Goal: Task Accomplishment & Management: Complete application form

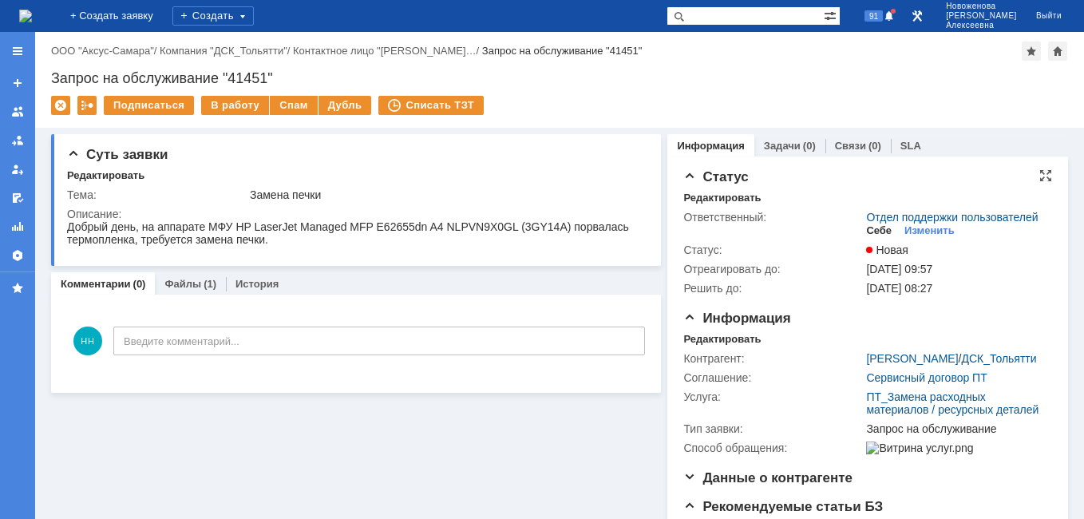
click at [870, 237] on div "Себе" at bounding box center [879, 230] width 26 height 13
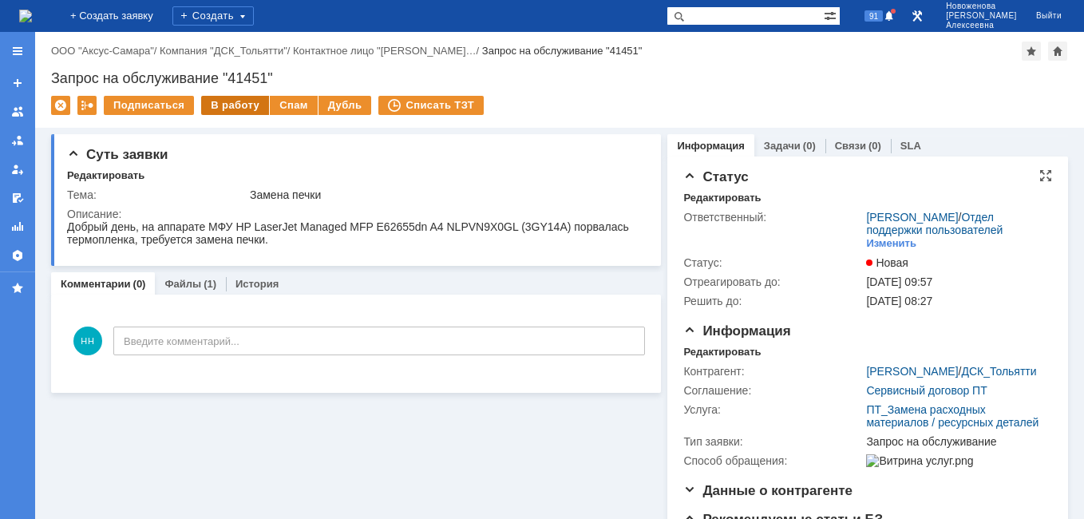
click at [237, 110] on div "В работу" at bounding box center [235, 105] width 68 height 19
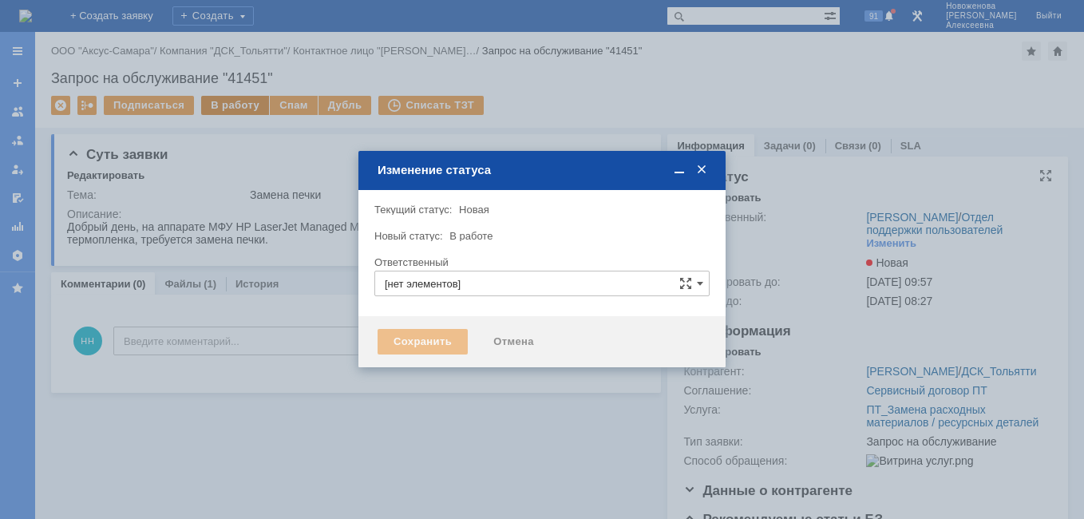
type input "[PERSON_NAME]"
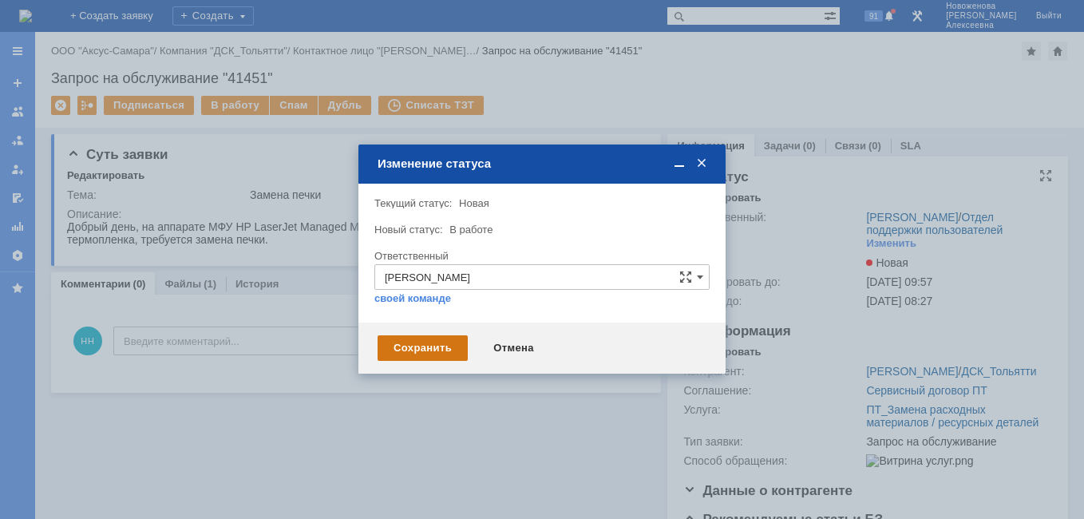
click at [433, 349] on div "Сохранить" at bounding box center [423, 348] width 90 height 26
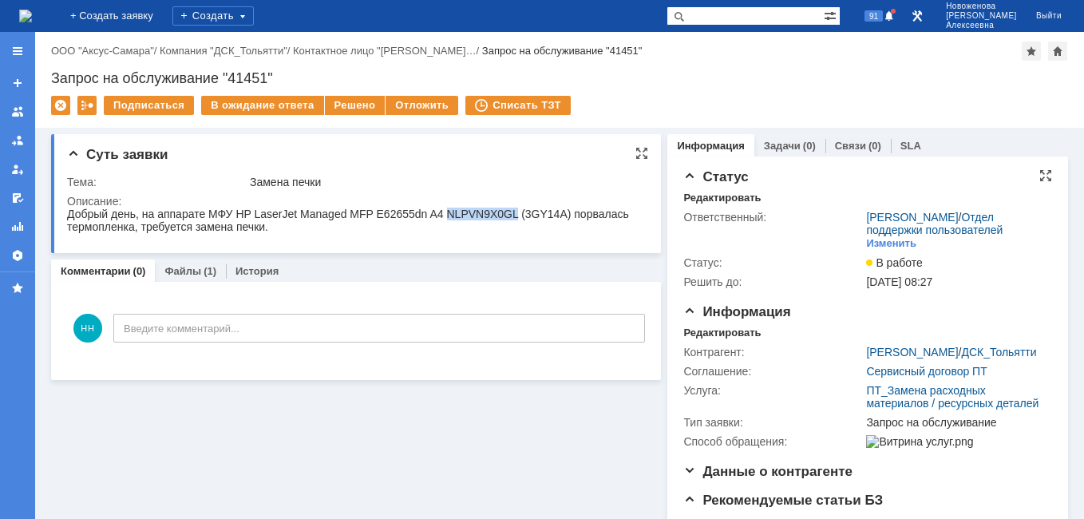
drag, startPoint x: 510, startPoint y: 211, endPoint x: 441, endPoint y: 212, distance: 69.5
click at [441, 212] on div "Добрый день, на аппарате МФУ HP LaserJet Managed MFP E62655dn A4 NLPVN9X0GL (3G…" at bounding box center [351, 221] width 568 height 26
click at [186, 276] on link "Файлы" at bounding box center [182, 271] width 37 height 12
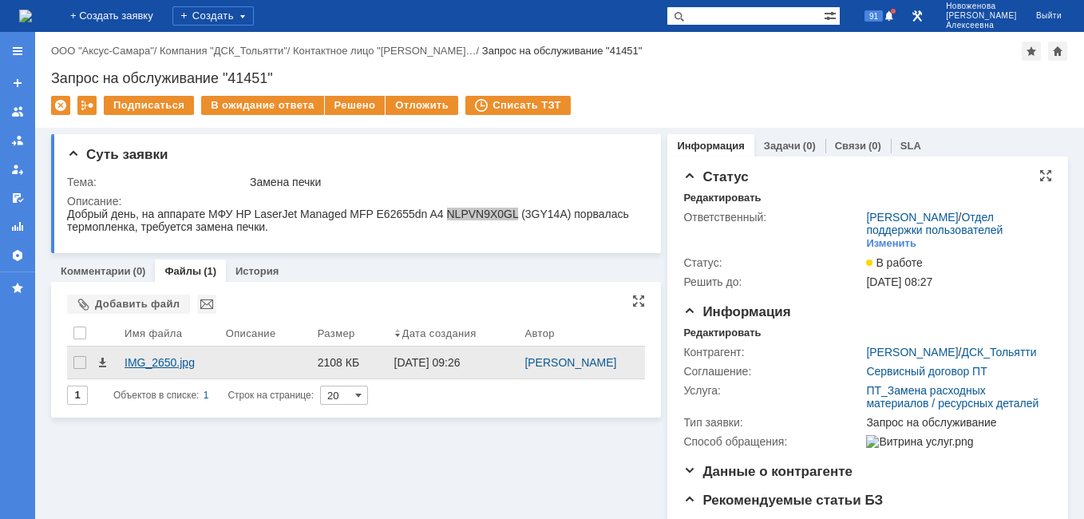
click at [168, 358] on div "IMG_2650.jpg" at bounding box center [169, 362] width 89 height 13
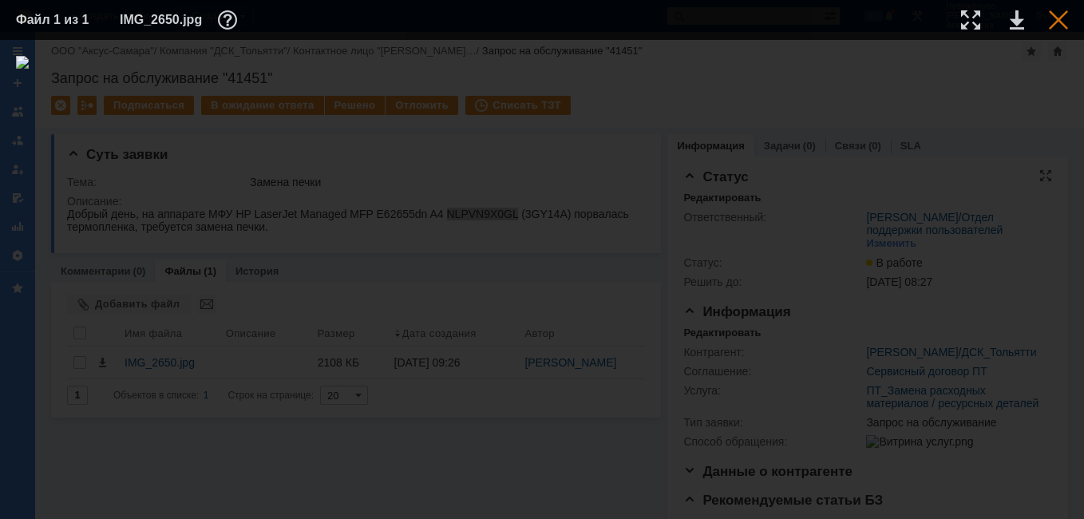
click at [1064, 12] on div at bounding box center [1058, 19] width 19 height 19
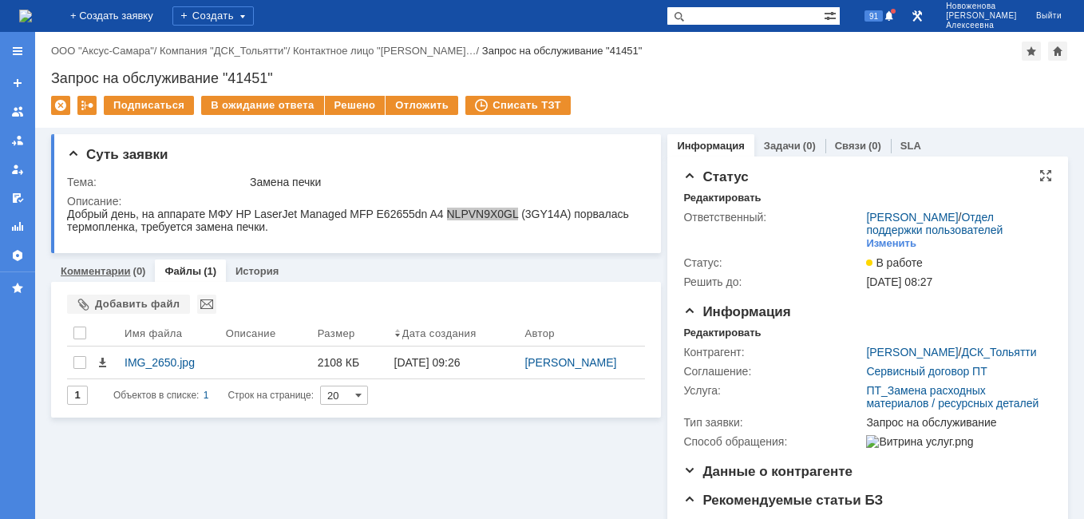
click at [86, 271] on link "Комментарии" at bounding box center [96, 271] width 70 height 12
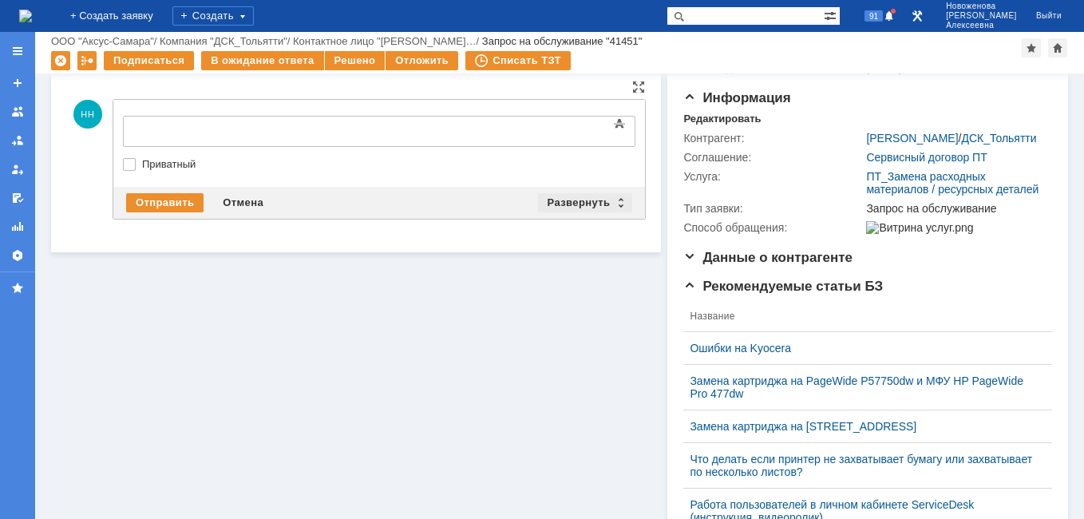
click at [616, 204] on div "Развернуть" at bounding box center [585, 202] width 95 height 19
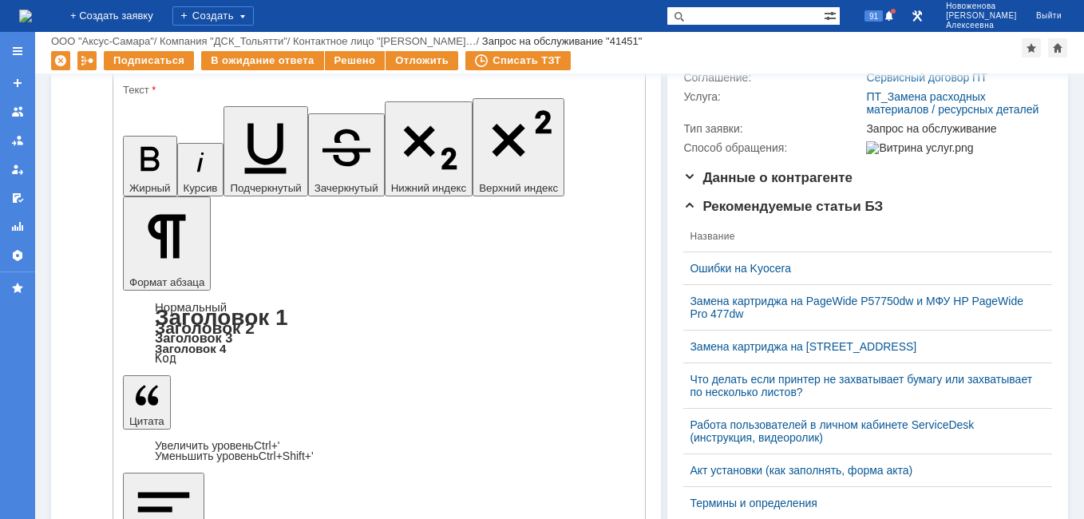
scroll to position [80, 0]
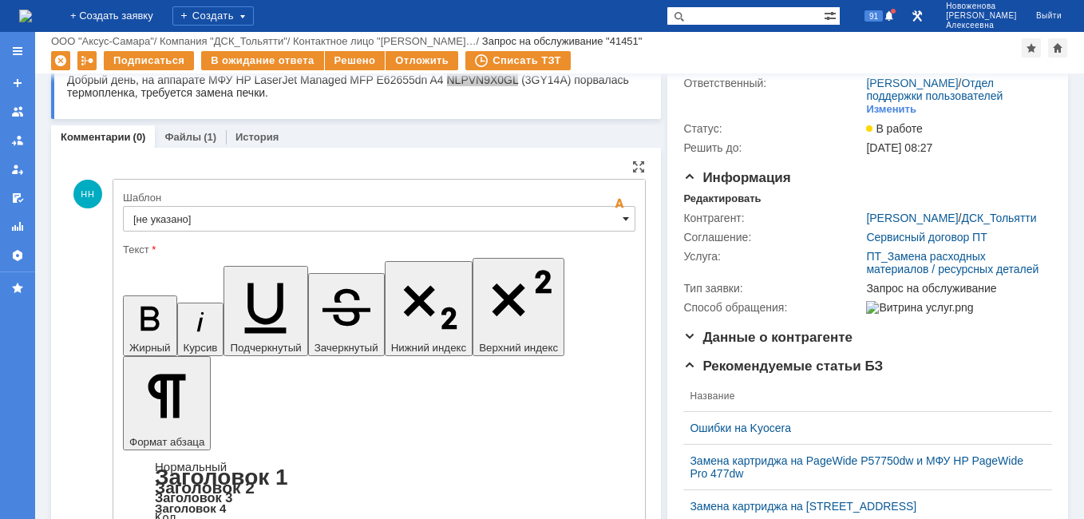
click at [623, 224] on span at bounding box center [626, 218] width 6 height 13
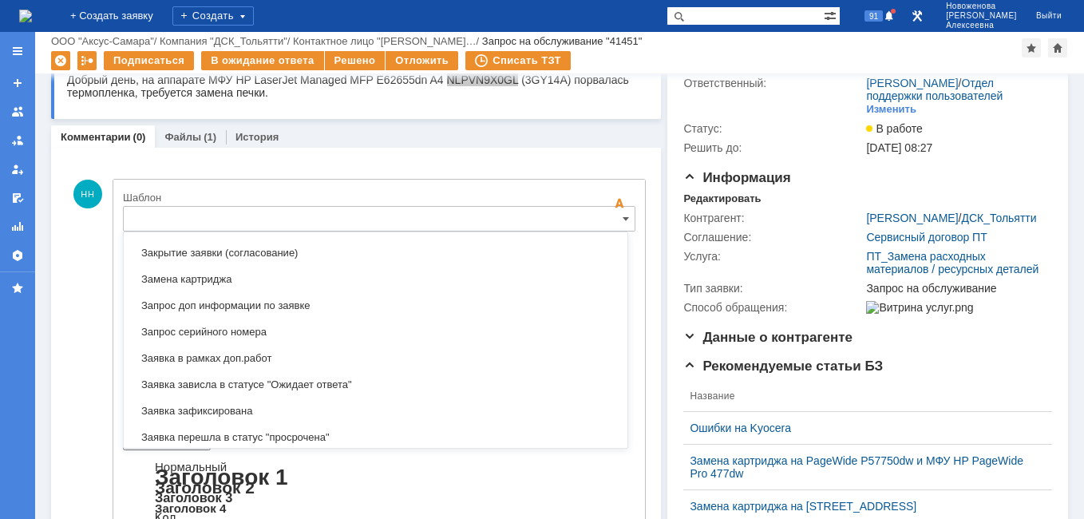
scroll to position [788, 0]
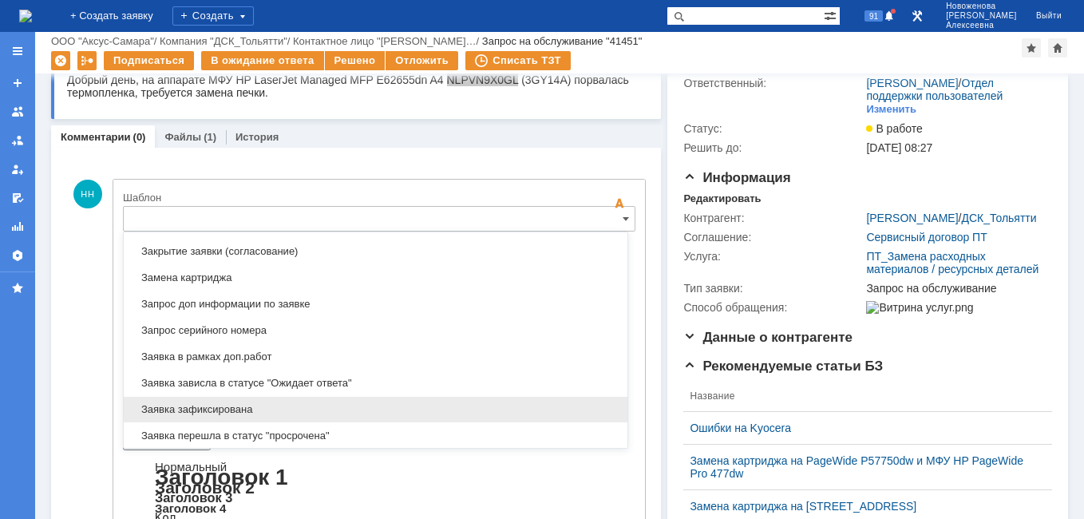
click at [211, 402] on div "Заявка зафиксирована" at bounding box center [376, 410] width 504 height 26
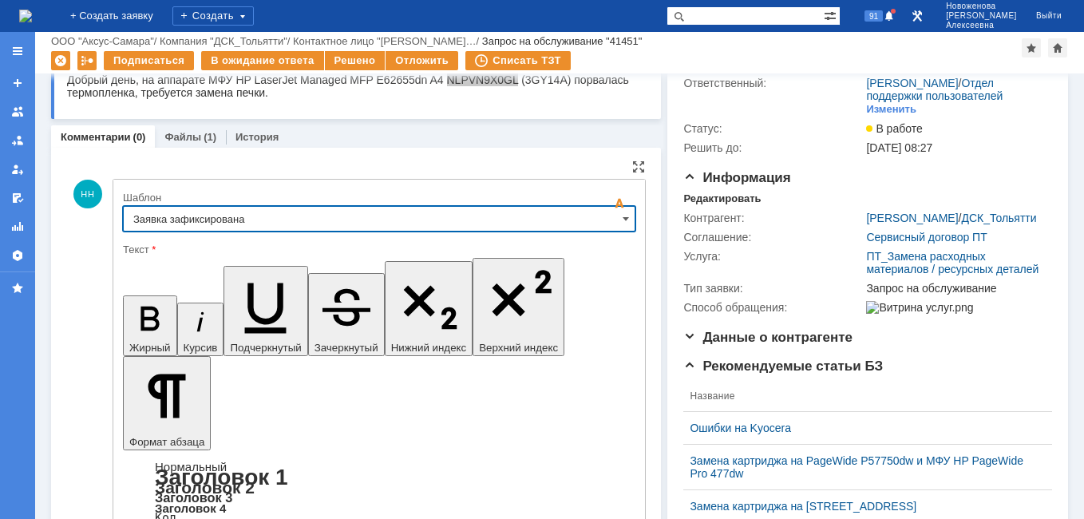
type input "Заявка зафиксирована"
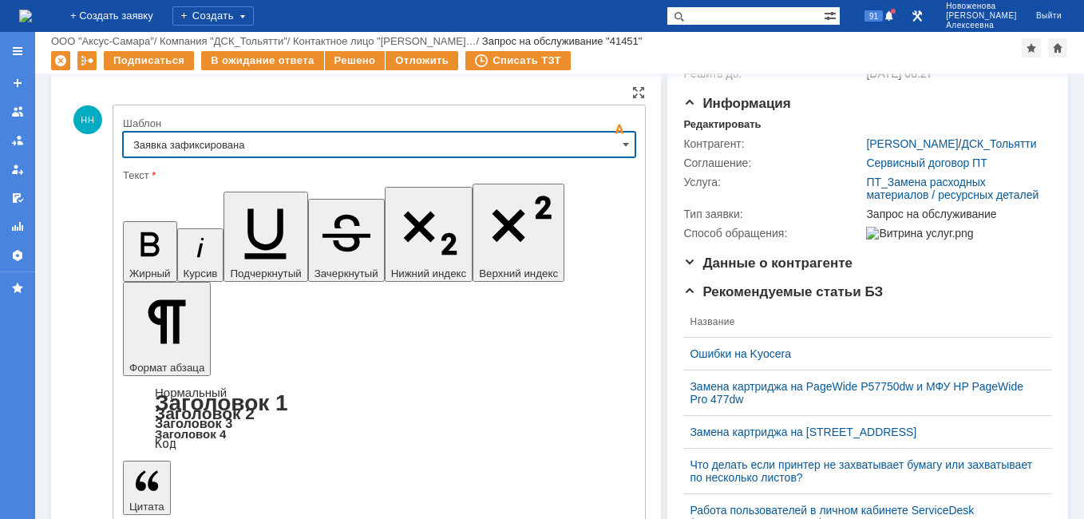
scroll to position [240, 0]
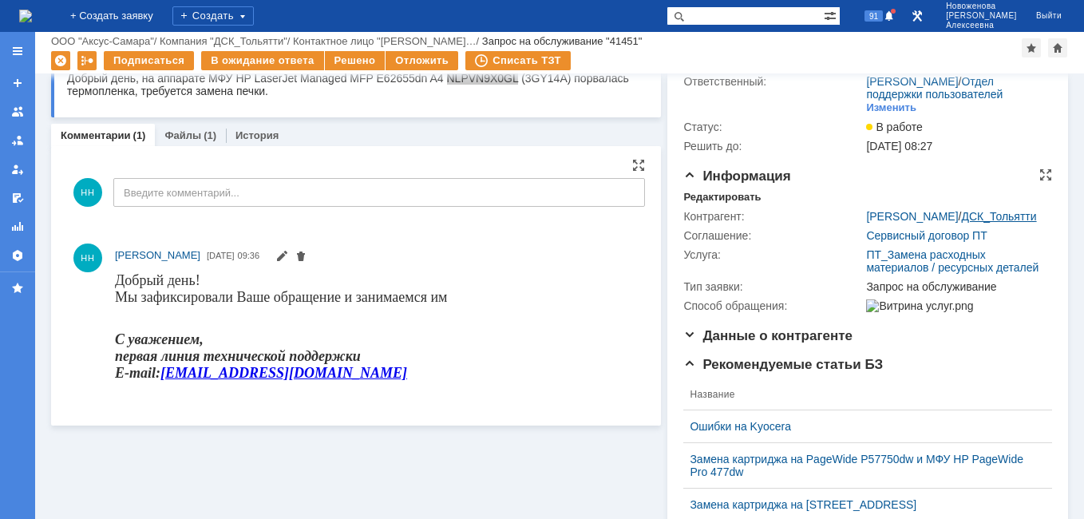
scroll to position [0, 0]
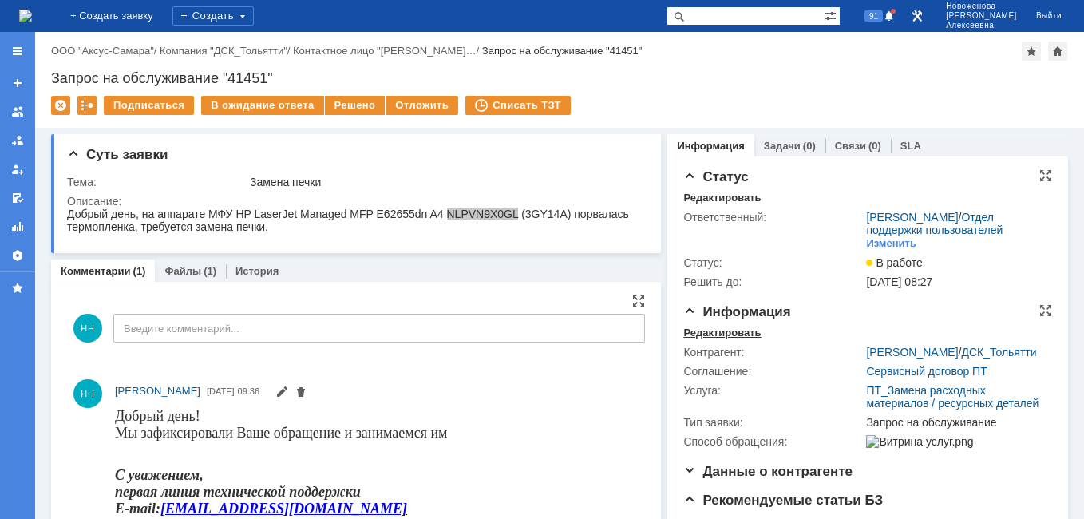
click at [708, 339] on div "Редактировать" at bounding box center [721, 333] width 77 height 13
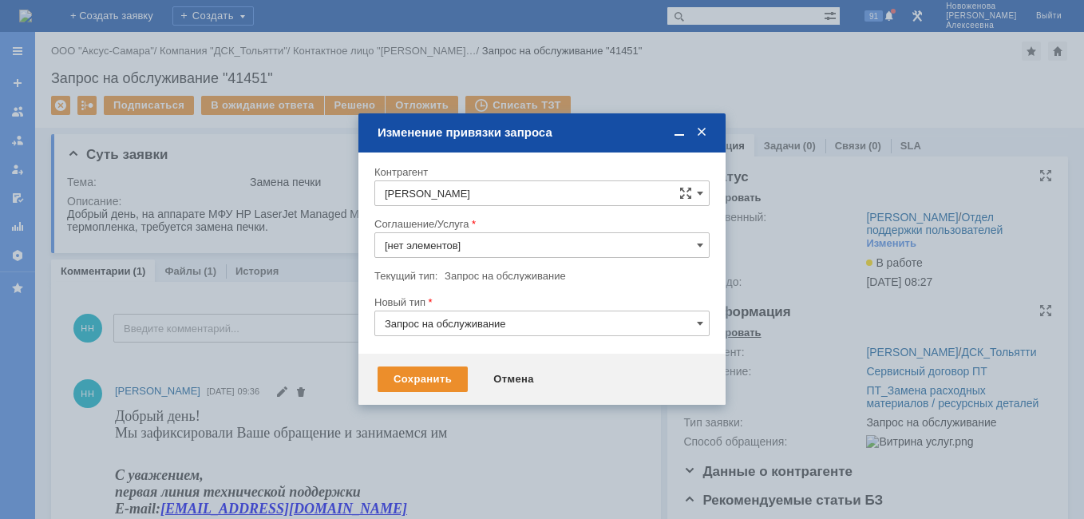
type input "ПТ_Замена расходных материалов / ресурсных деталей"
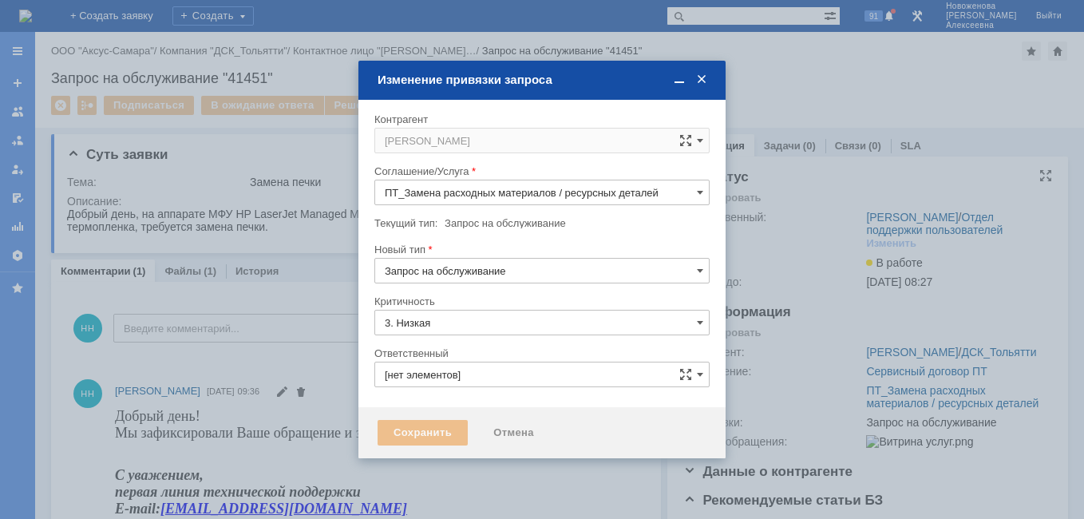
type input "[PERSON_NAME]"
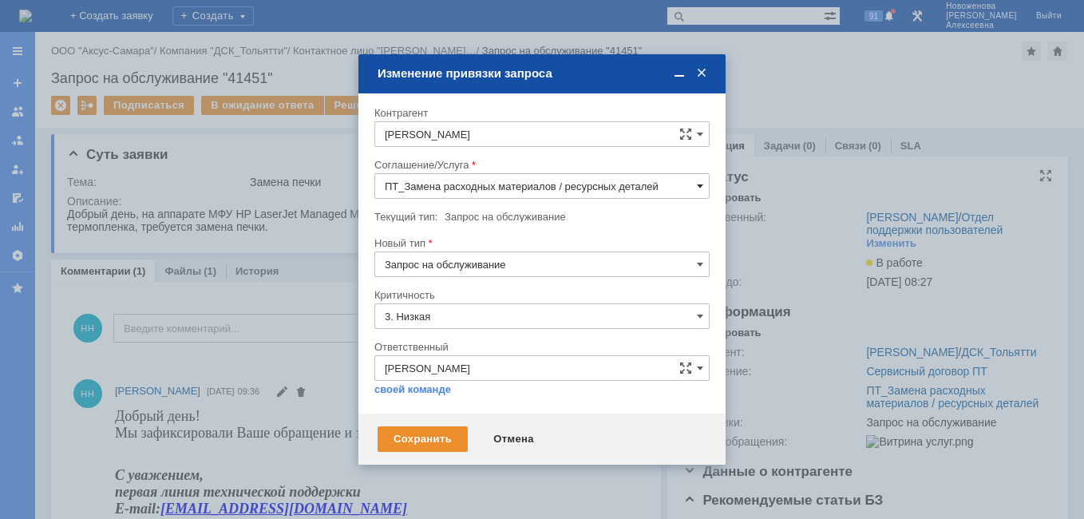
click at [701, 189] on span at bounding box center [700, 186] width 6 height 13
click at [626, 261] on span "ПТ_ ремонтно-восстановительные работы (РВР)" at bounding box center [542, 262] width 315 height 13
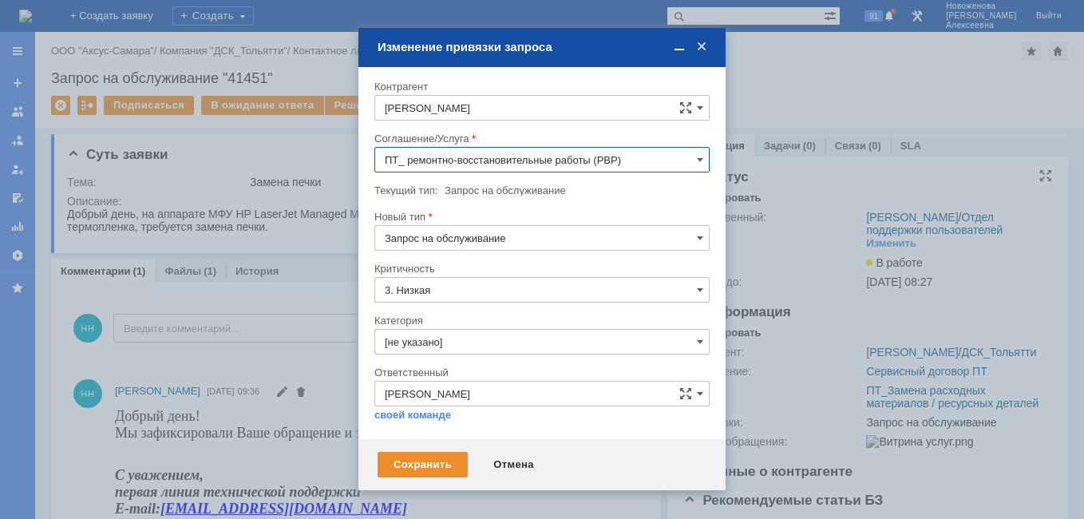
type input "ПТ_ ремонтно-восстановительные работы (РВР)"
click at [424, 466] on div "Сохранить" at bounding box center [423, 465] width 90 height 26
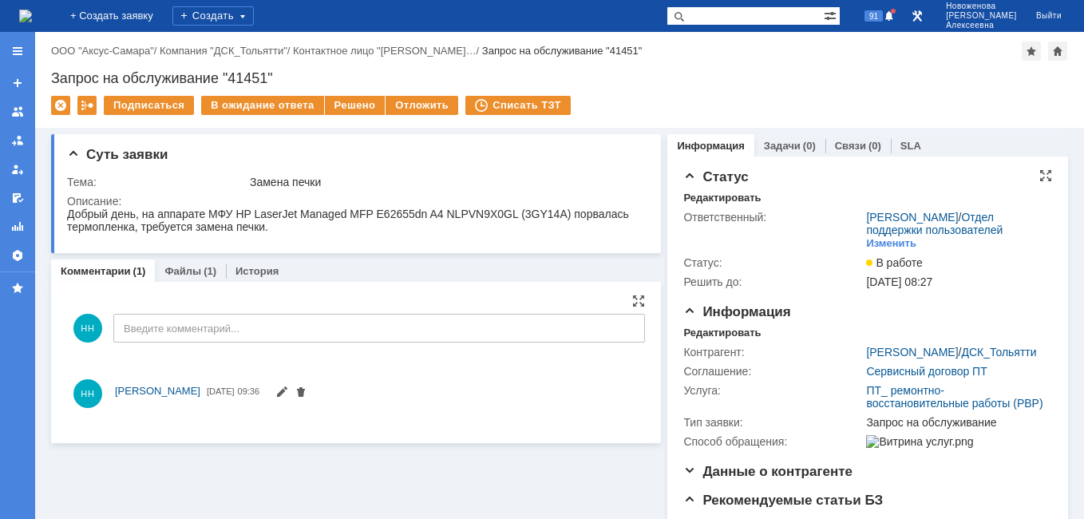
scroll to position [0, 0]
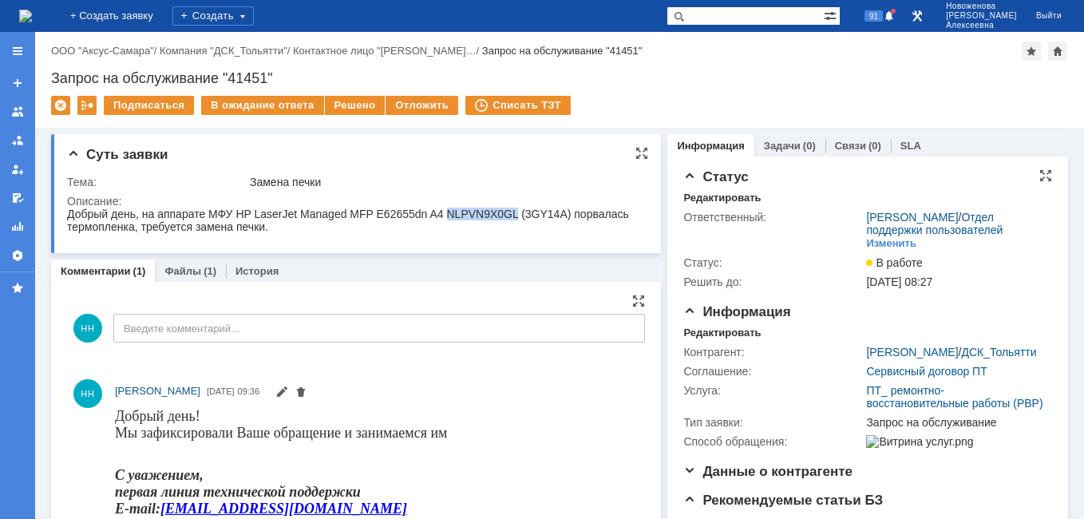
drag, startPoint x: 511, startPoint y: 211, endPoint x: 442, endPoint y: 220, distance: 69.2
click at [442, 220] on div "Добрый день, на аппарате МФУ HP LaserJet Managed MFP E62655dn A4 NLPVN9X0GL (3G…" at bounding box center [351, 221] width 568 height 26
drag, startPoint x: 442, startPoint y: 220, endPoint x: 452, endPoint y: 215, distance: 10.7
copy div "NLPVN9X0GL"
click at [32, 10] on img at bounding box center [25, 16] width 13 height 13
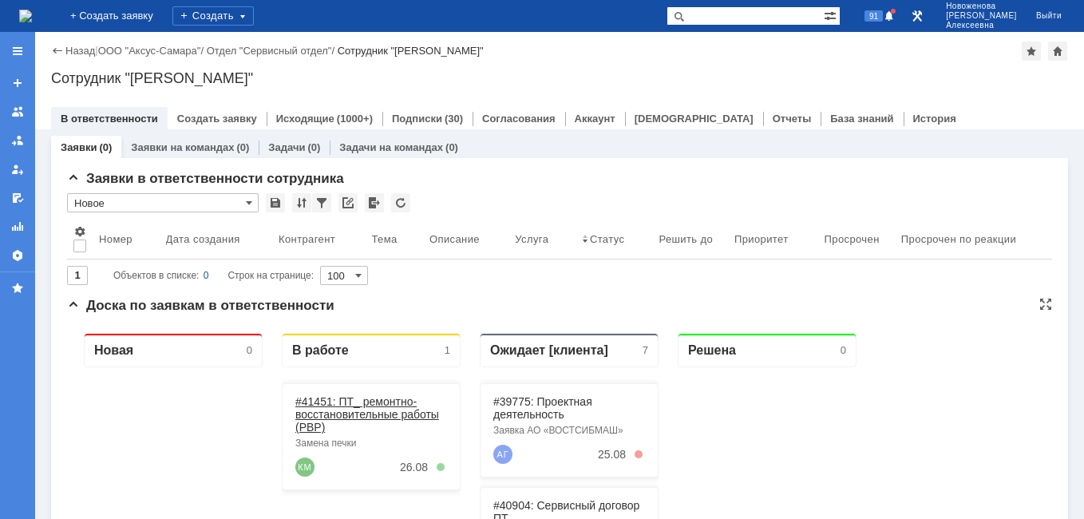
click at [353, 412] on link "#41451: ПТ_ ремонтно-восстановительные работы (РВР)" at bounding box center [367, 414] width 144 height 38
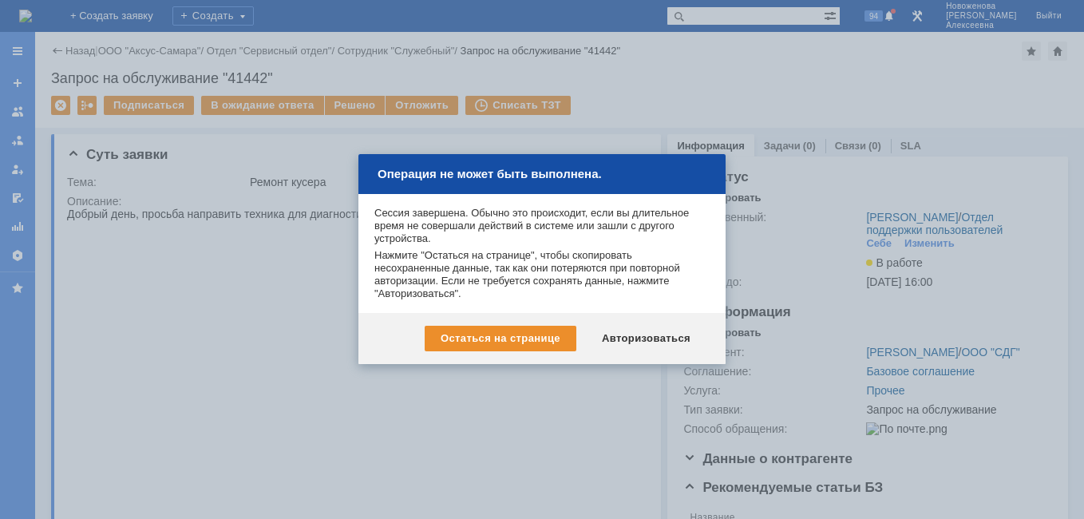
click at [659, 335] on div "Авторизоваться" at bounding box center [646, 339] width 121 height 26
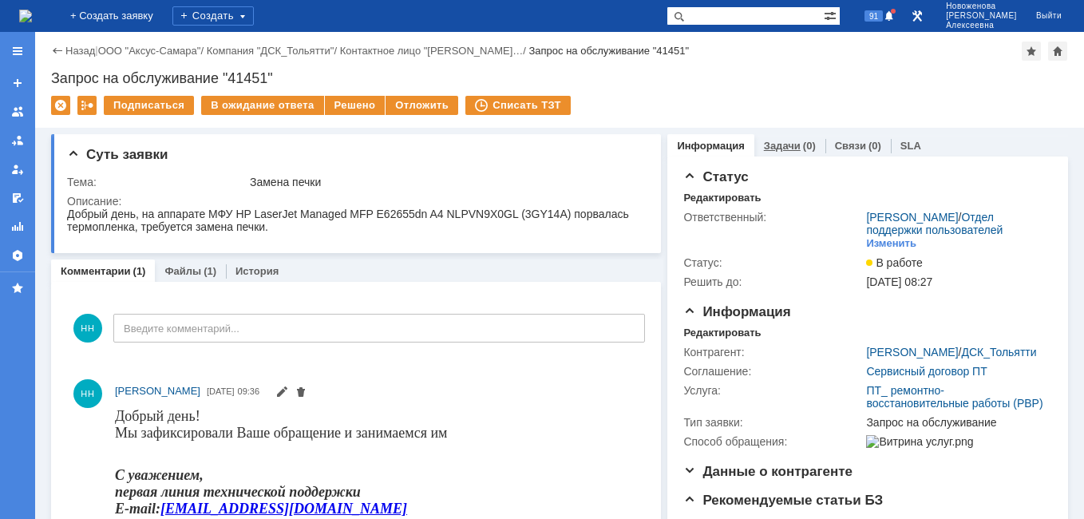
click at [764, 151] on link "Задачи" at bounding box center [782, 146] width 37 height 12
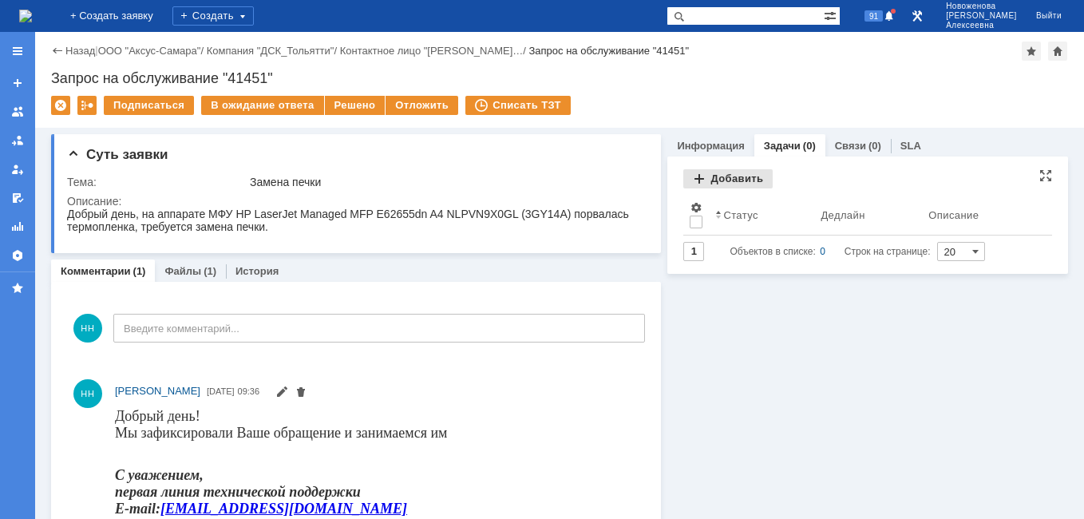
click at [721, 176] on div "Добавить" at bounding box center [727, 178] width 89 height 19
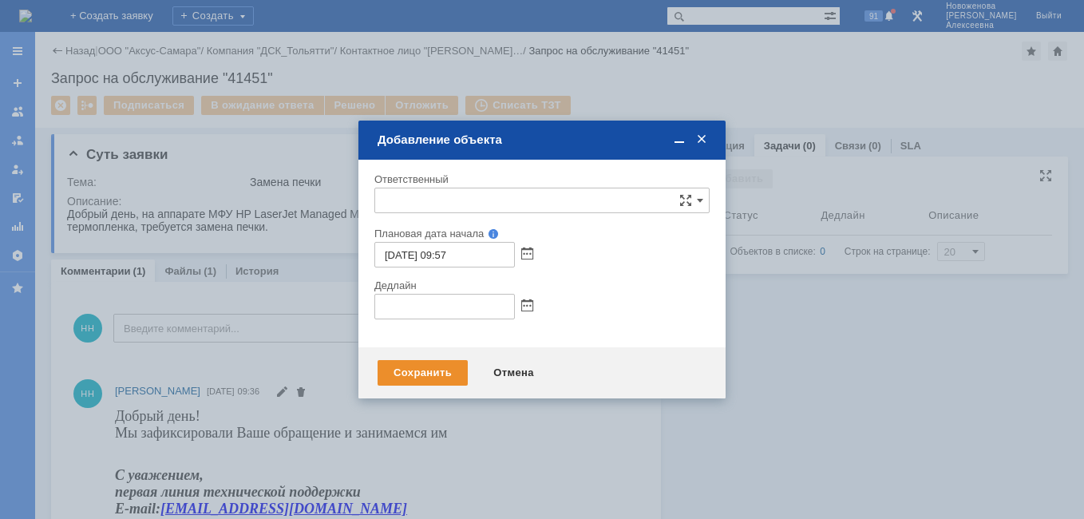
type input "[не указано]"
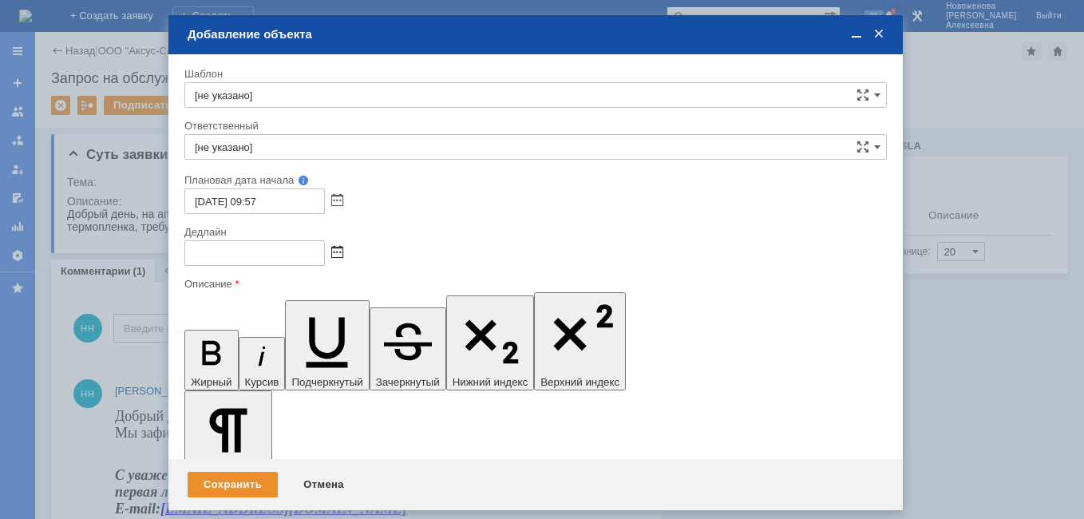
click at [336, 253] on span at bounding box center [337, 253] width 12 height 13
click at [339, 196] on span at bounding box center [337, 201] width 12 height 13
click at [338, 197] on span at bounding box center [337, 201] width 12 height 13
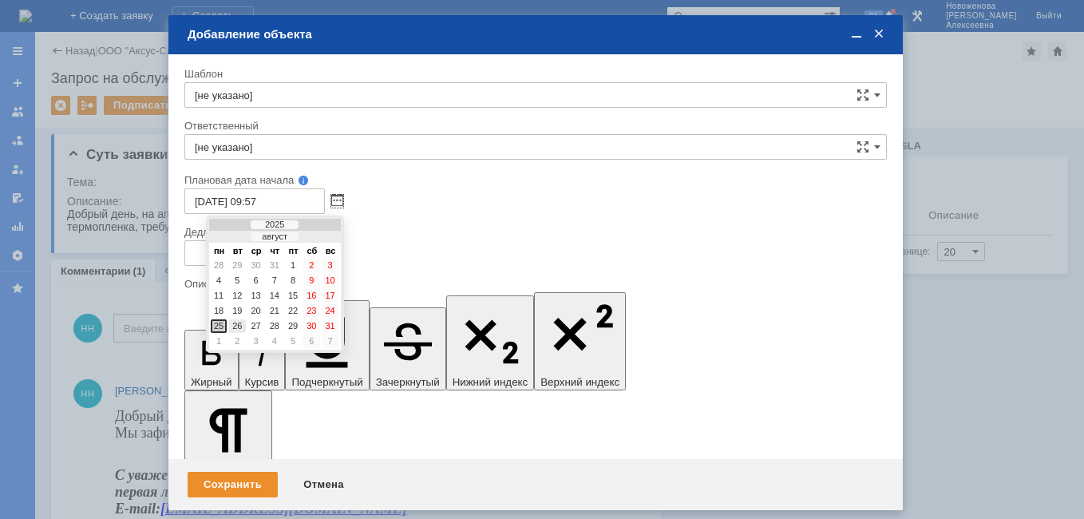
click at [233, 320] on div "26" at bounding box center [237, 326] width 16 height 14
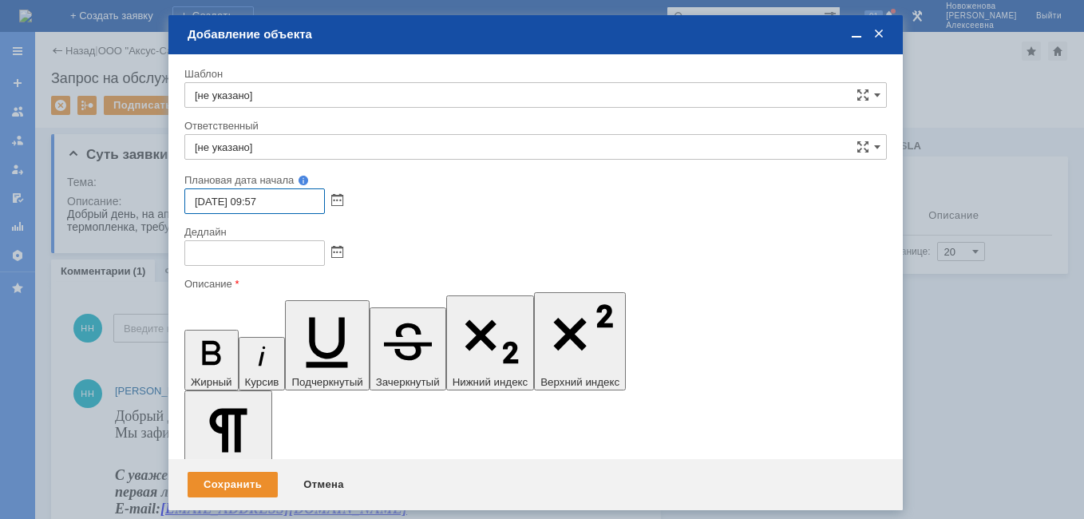
click at [260, 201] on input "26.08.2025 09:57" at bounding box center [254, 201] width 141 height 26
click at [285, 198] on input "26.08.2025 09:57" at bounding box center [254, 201] width 141 height 26
type input "26.08.2025 09:00"
click at [337, 256] on span at bounding box center [337, 253] width 12 height 13
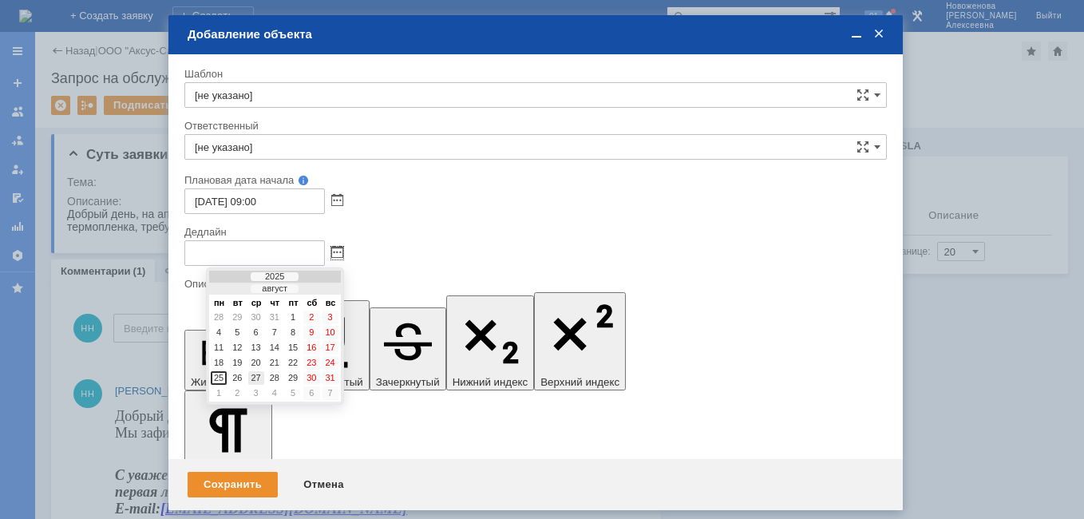
drag, startPoint x: 248, startPoint y: 379, endPoint x: 240, endPoint y: 378, distance: 8.0
click at [243, 378] on tr "25 26 27 28 29 30 31" at bounding box center [275, 378] width 129 height 14
click at [256, 379] on div "27" at bounding box center [256, 378] width 16 height 14
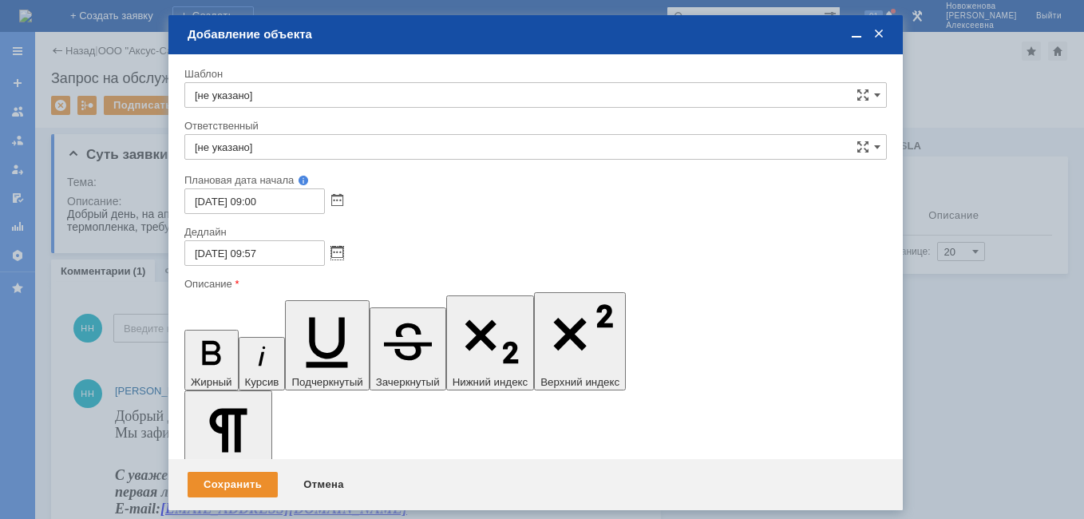
click at [258, 252] on input "27.08.2025 09:57" at bounding box center [254, 253] width 141 height 26
click at [263, 255] on input "27.08.2025 09:57" at bounding box center [254, 253] width 141 height 26
click at [260, 251] on input "27.08.2025 09:57" at bounding box center [254, 253] width 141 height 26
click at [283, 249] on input "27.08.2025 16:57" at bounding box center [254, 253] width 141 height 26
type input "27.08.2025 16:00"
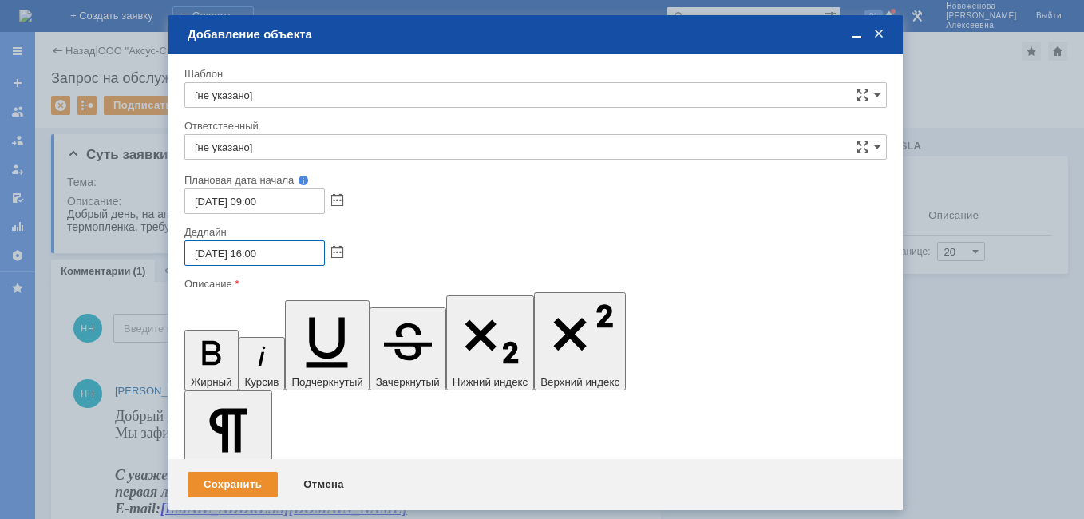
click at [229, 147] on input "[не указано]" at bounding box center [535, 147] width 703 height 26
click at [258, 259] on span "Кубышкин Александр Анатольевич" at bounding box center [536, 263] width 682 height 13
type input "Кубышкин Александр Анатольевич"
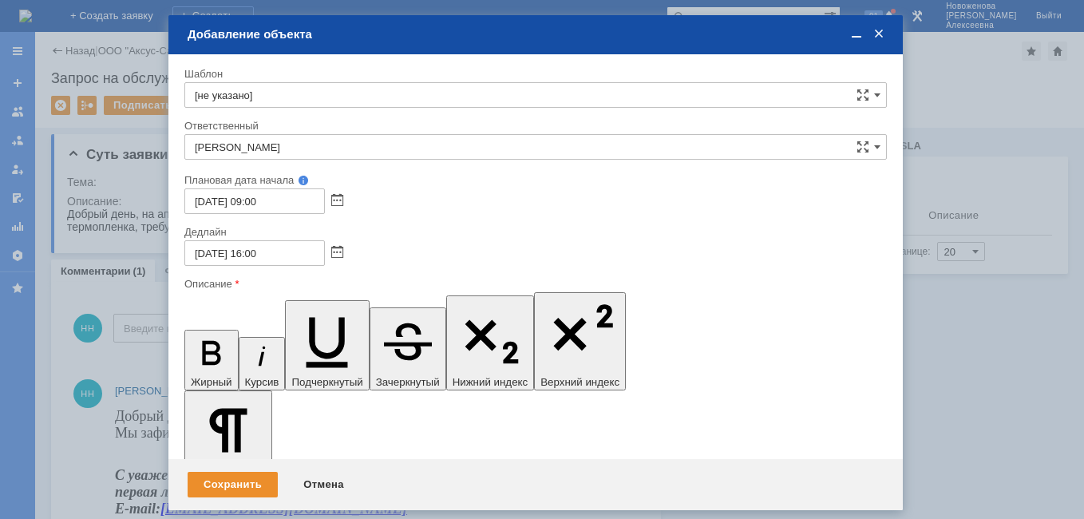
drag, startPoint x: 283, startPoint y: 4570, endPoint x: 172, endPoint y: 4562, distance: 110.5
click at [191, 332] on icon "button" at bounding box center [212, 353] width 42 height 42
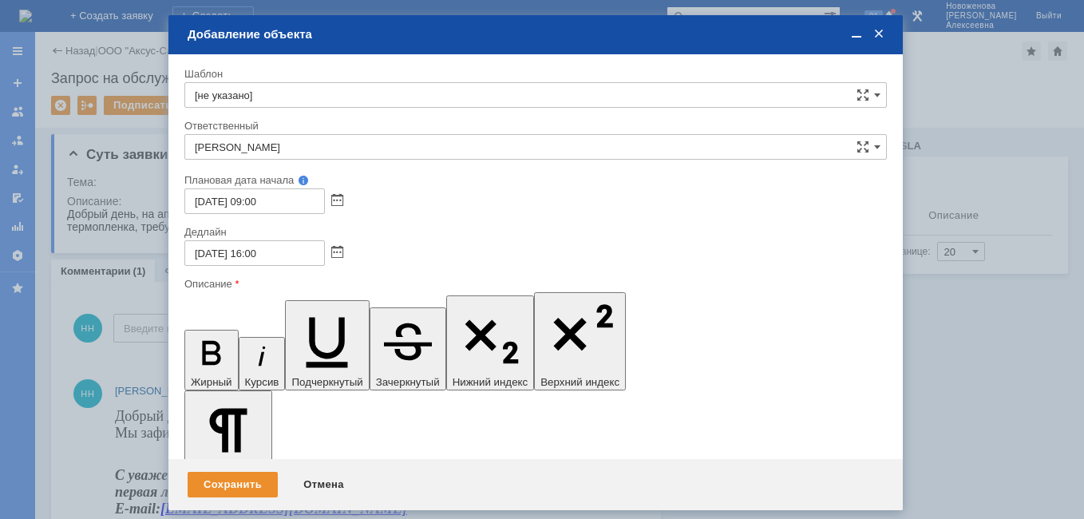
scroll to position [60, 6]
drag, startPoint x: 377, startPoint y: 4581, endPoint x: 197, endPoint y: 4580, distance: 179.7
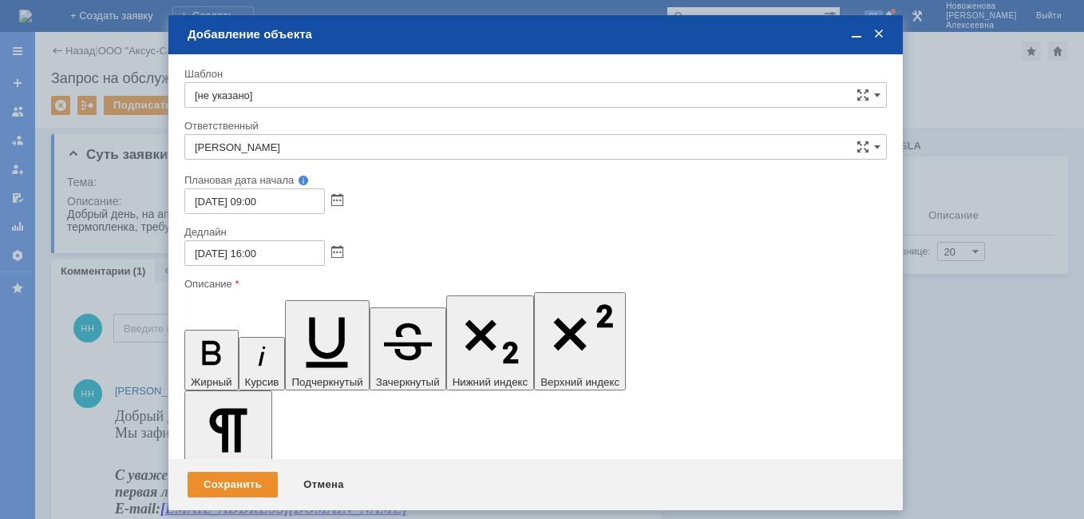
click at [193, 332] on icon "button" at bounding box center [212, 353] width 42 height 42
click at [224, 474] on div "Сохранить" at bounding box center [233, 485] width 90 height 26
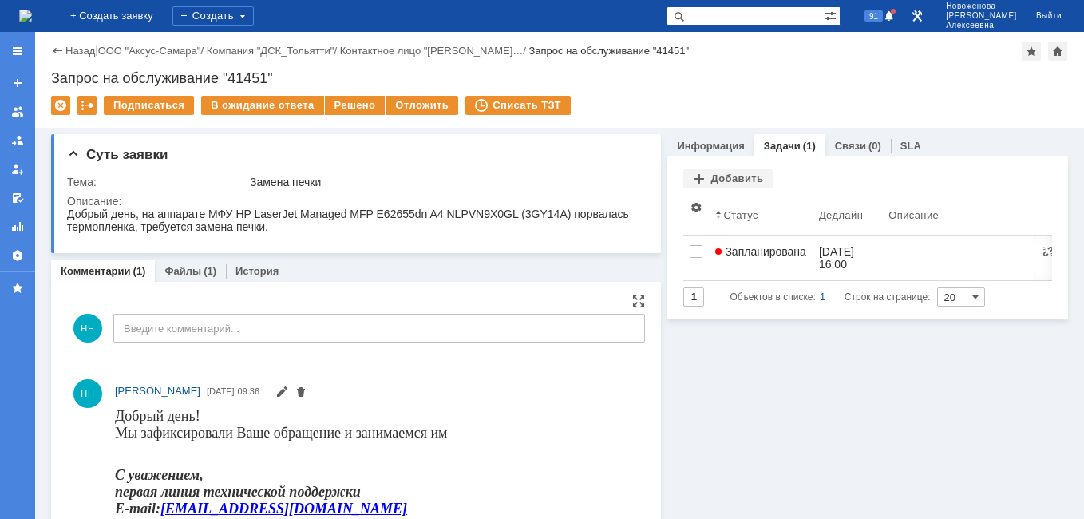
scroll to position [0, 0]
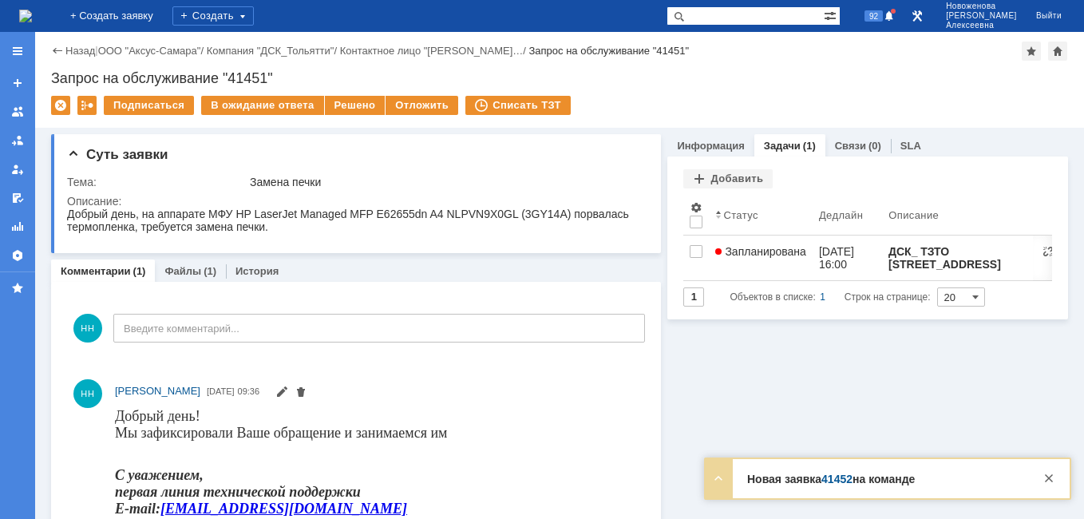
click at [838, 477] on link "41452" at bounding box center [837, 479] width 31 height 13
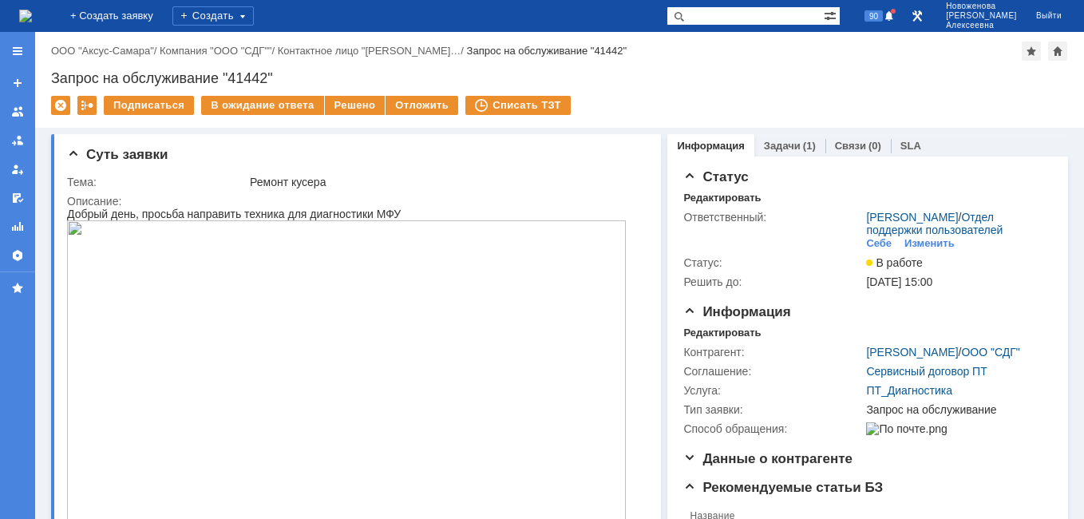
click at [32, 10] on img at bounding box center [25, 16] width 13 height 13
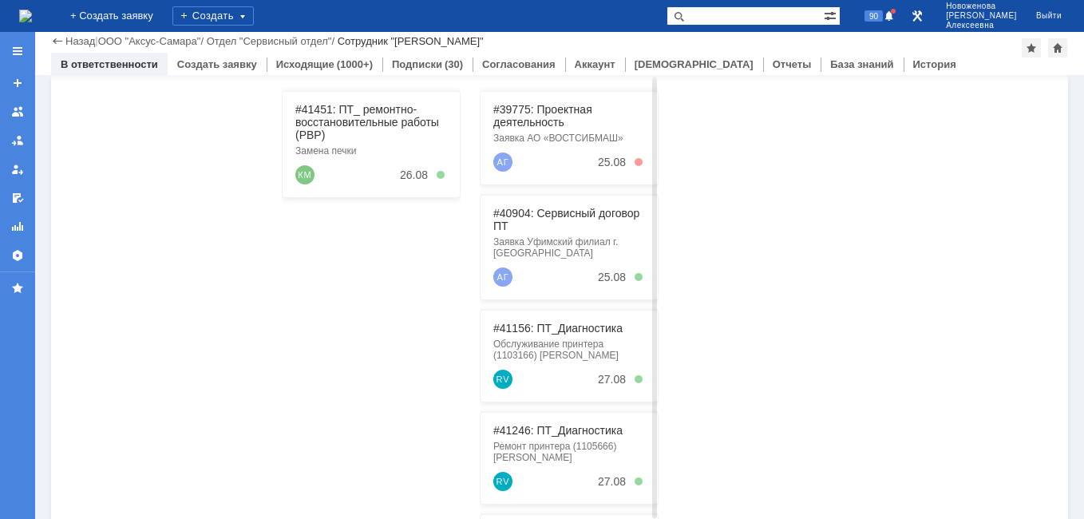
scroll to position [240, 0]
click at [344, 115] on link "#41451: ПТ_ ремонтно-восстановительные работы (РВР)" at bounding box center [367, 120] width 144 height 38
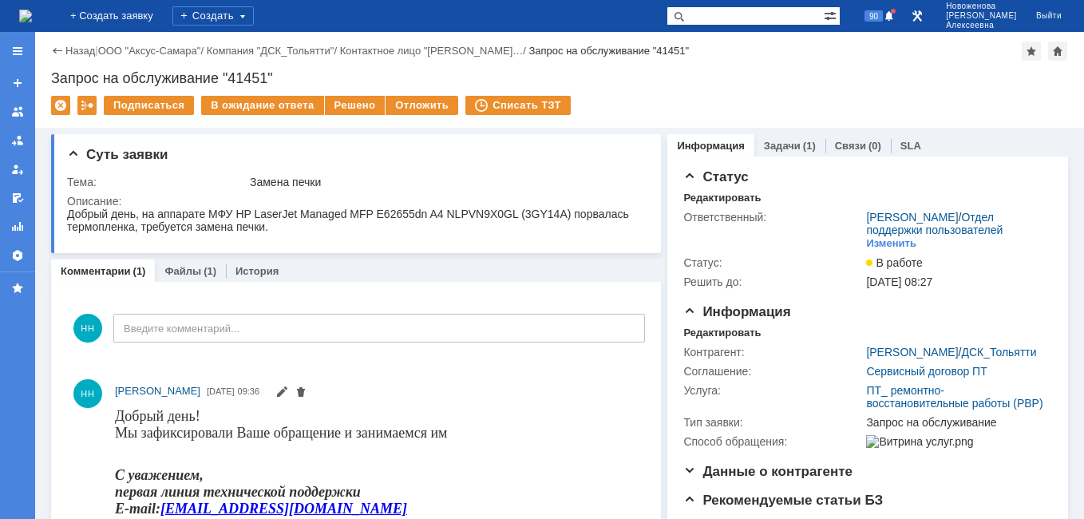
click at [32, 11] on img at bounding box center [25, 16] width 13 height 13
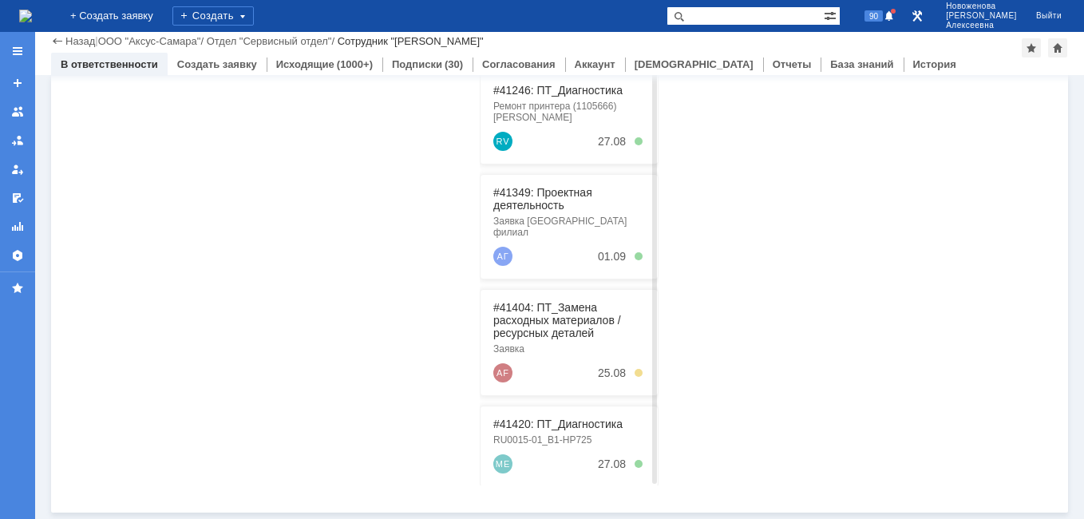
scroll to position [175, 0]
click at [542, 414] on link "#41420: ПТ_Диагностика" at bounding box center [557, 420] width 129 height 13
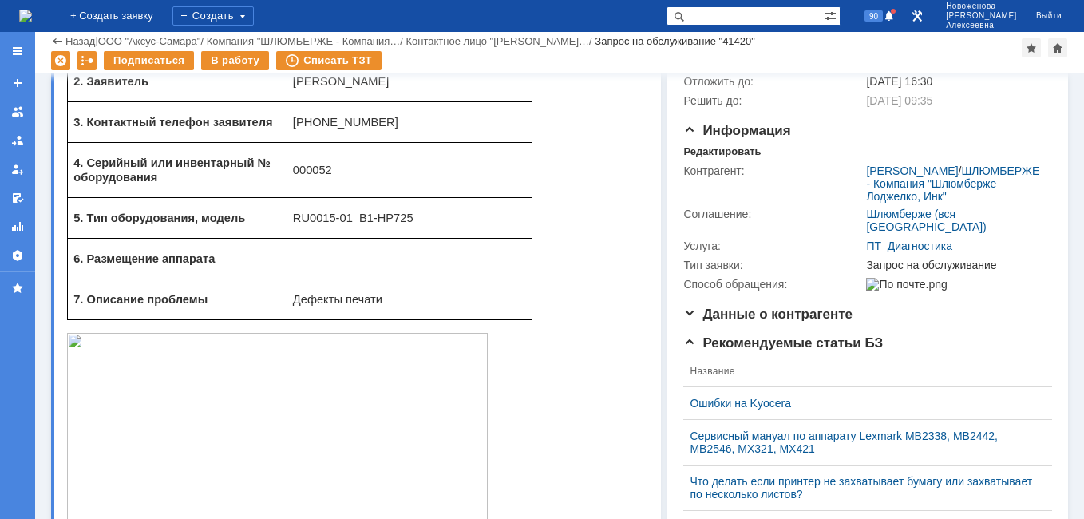
scroll to position [80, 0]
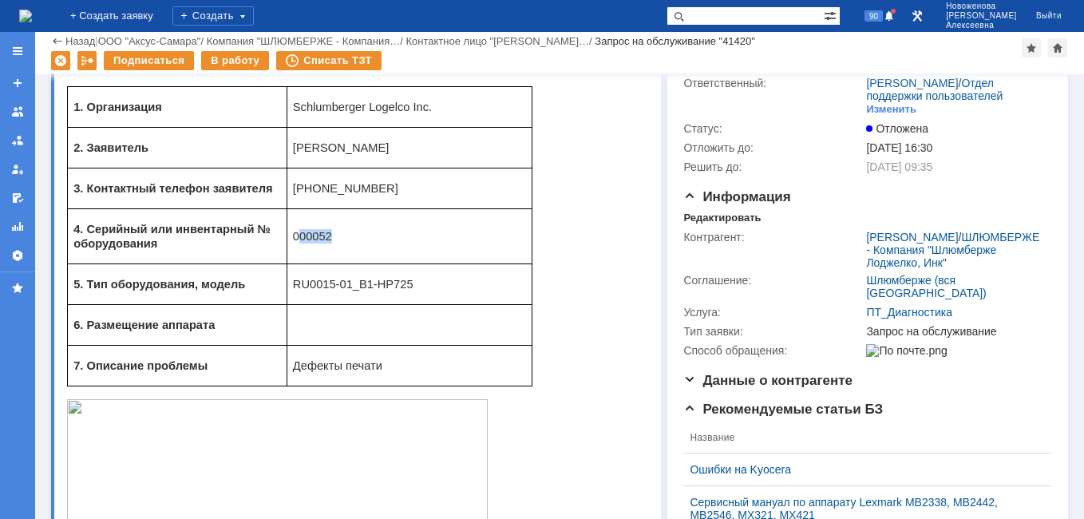
drag, startPoint x: 332, startPoint y: 240, endPoint x: 303, endPoint y: 242, distance: 29.6
click at [303, 242] on p "000052" at bounding box center [409, 236] width 233 height 14
copy span "00052"
